Goal: Browse casually

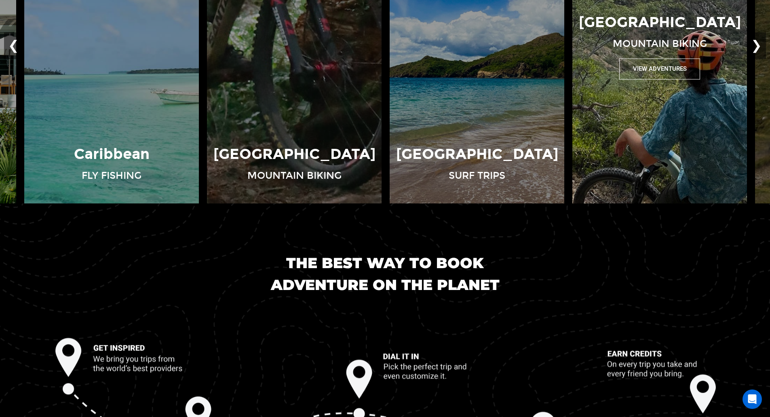
scroll to position [727, 0]
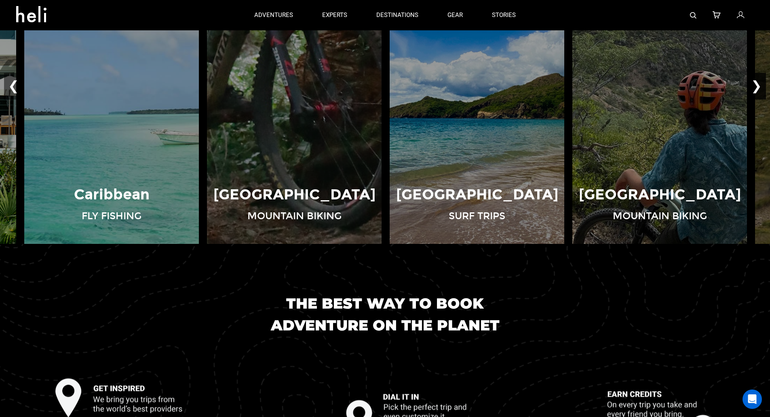
click at [757, 84] on button "❯" at bounding box center [756, 86] width 19 height 27
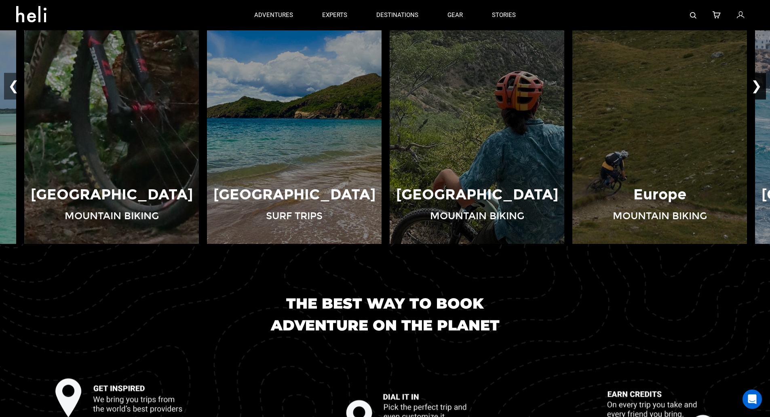
click at [757, 84] on button "❯" at bounding box center [756, 86] width 19 height 27
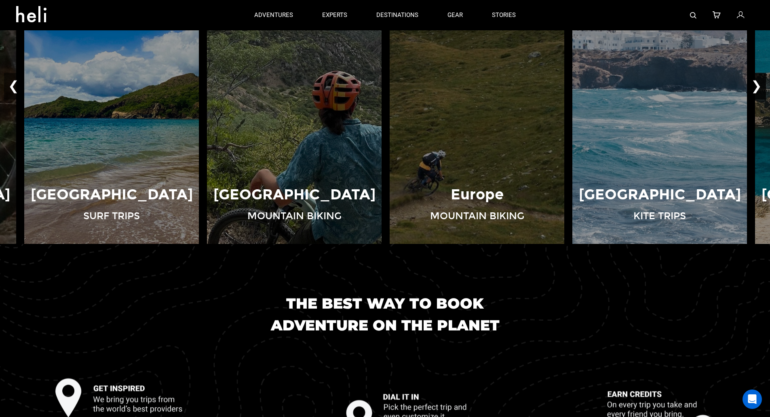
click at [757, 84] on button "❯" at bounding box center [756, 86] width 19 height 27
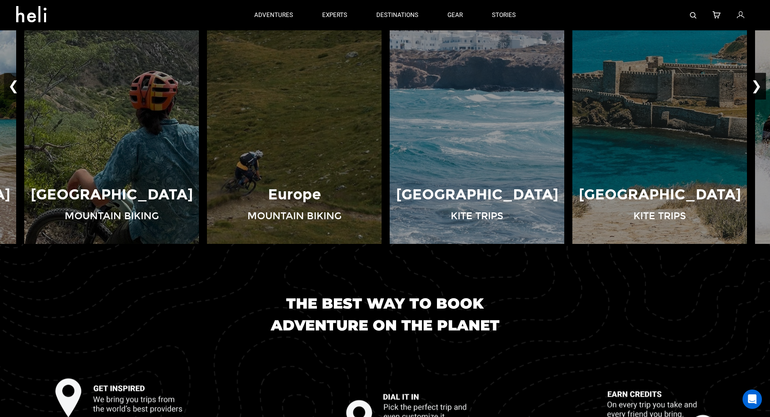
click at [757, 84] on button "❯" at bounding box center [756, 86] width 19 height 27
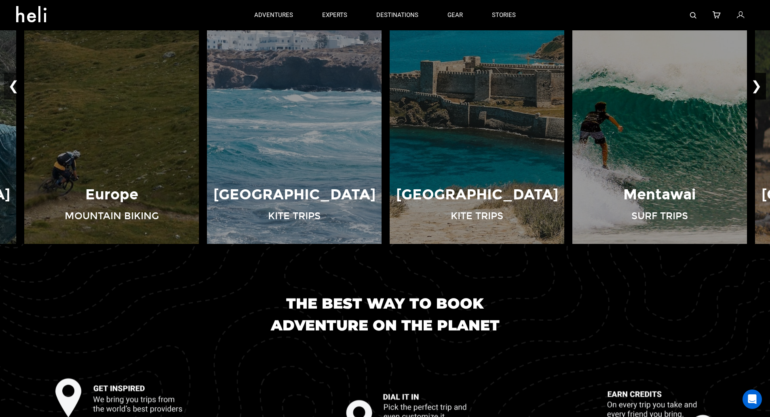
click at [757, 84] on button "❯" at bounding box center [756, 86] width 19 height 27
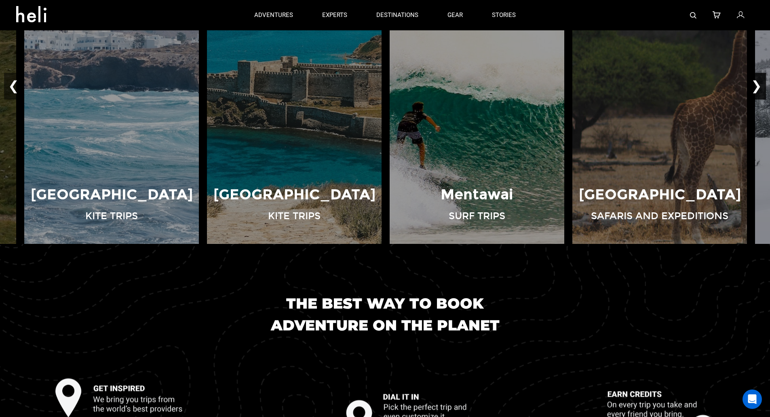
click at [757, 84] on button "❯" at bounding box center [756, 86] width 19 height 27
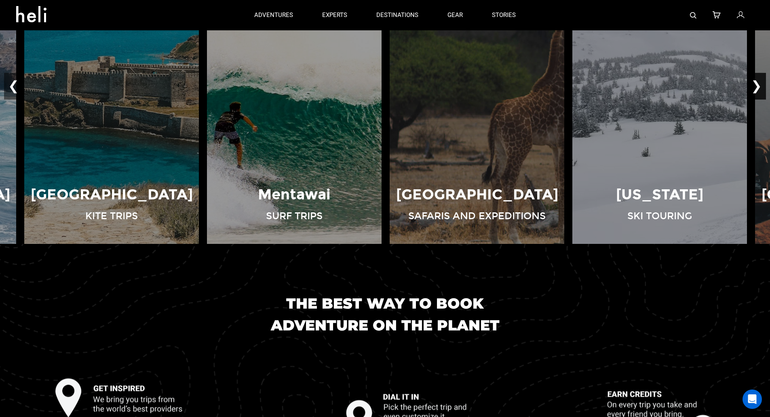
click at [757, 84] on button "❯" at bounding box center [756, 86] width 19 height 27
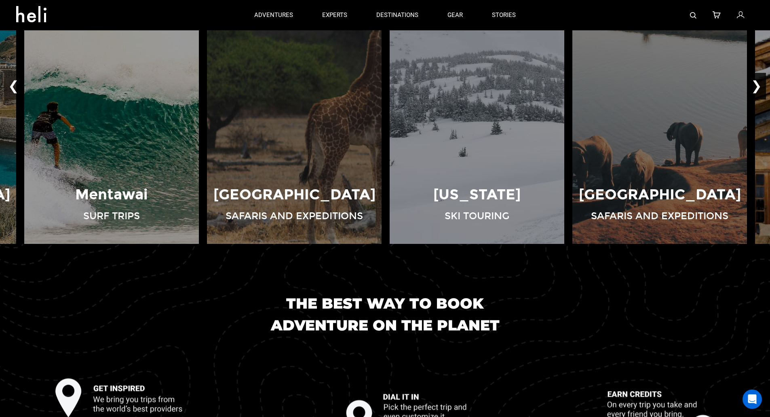
click at [757, 84] on button "❯" at bounding box center [756, 86] width 19 height 27
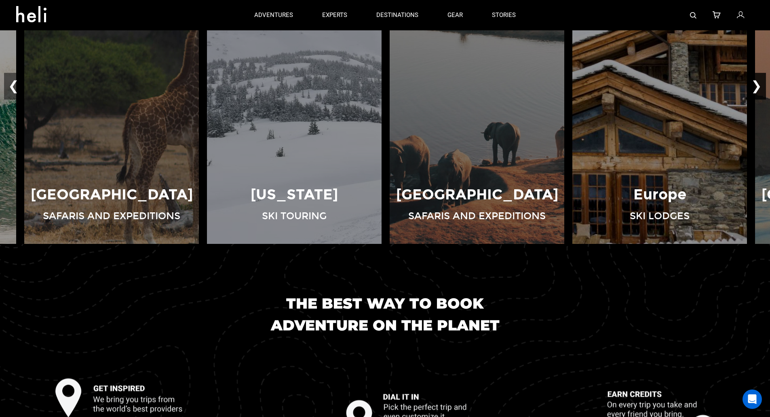
click at [757, 84] on button "❯" at bounding box center [756, 86] width 19 height 27
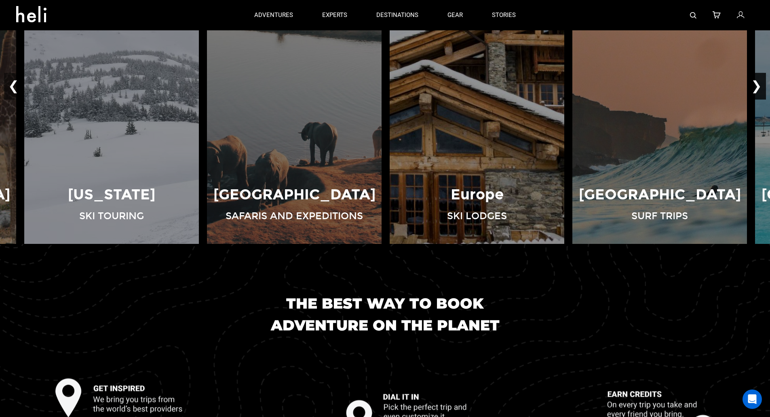
click at [757, 84] on button "❯" at bounding box center [756, 86] width 19 height 27
